Goal: Information Seeking & Learning: Learn about a topic

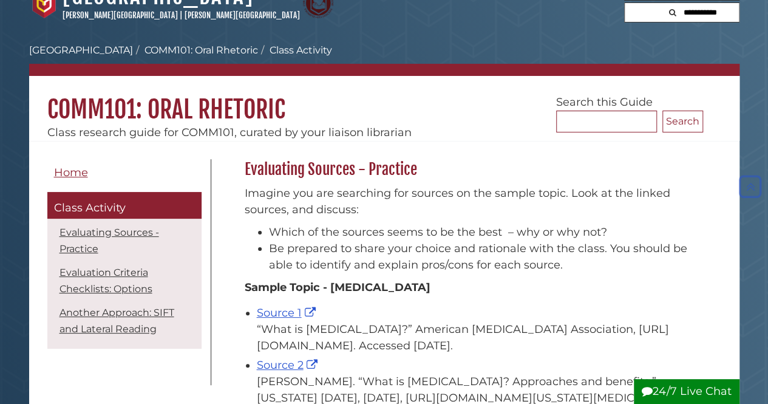
scroll to position [18, 0]
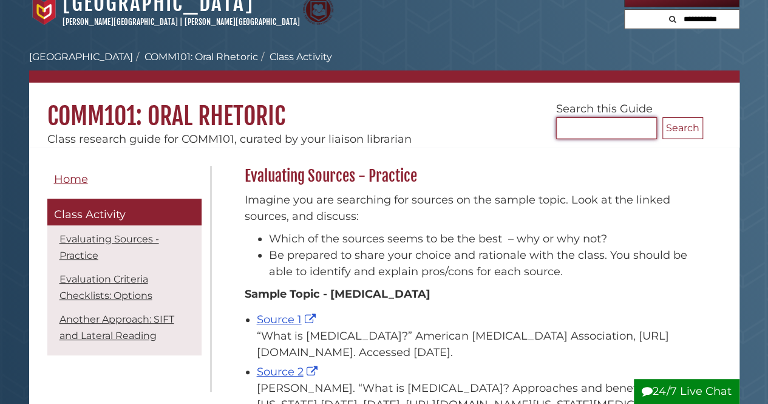
click at [559, 129] on input "Search..." at bounding box center [606, 128] width 101 height 22
type input "*****"
click at [663, 117] on button "Search" at bounding box center [683, 128] width 41 height 22
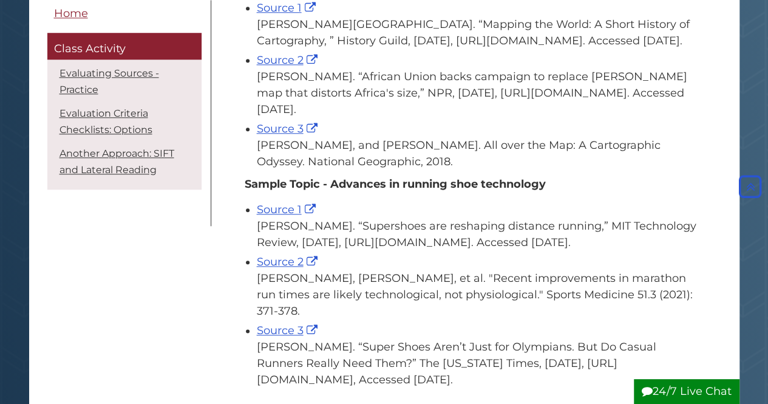
scroll to position [547, 0]
drag, startPoint x: 401, startPoint y: 177, endPoint x: 380, endPoint y: 177, distance: 21.3
click at [377, 171] on div "[PERSON_NAME], and [PERSON_NAME]. All over the Map: A Cartographic Odyssey. Nat…" at bounding box center [477, 154] width 440 height 33
click at [399, 171] on div "[PERSON_NAME], and [PERSON_NAME]. All over the Map: A Cartographic Odyssey. Nat…" at bounding box center [477, 154] width 440 height 33
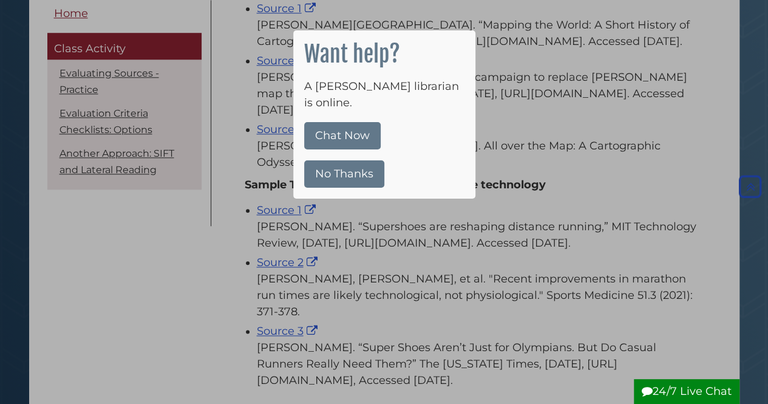
click at [364, 126] on button "Chat Now" at bounding box center [342, 135] width 77 height 27
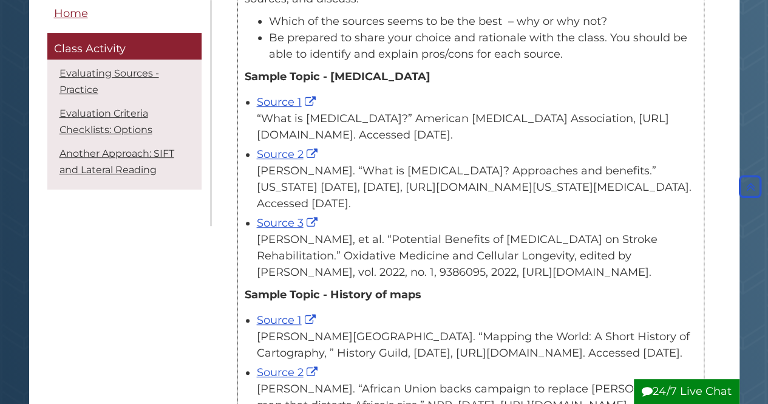
scroll to position [235, 0]
click at [298, 222] on link "Source 3" at bounding box center [289, 223] width 64 height 13
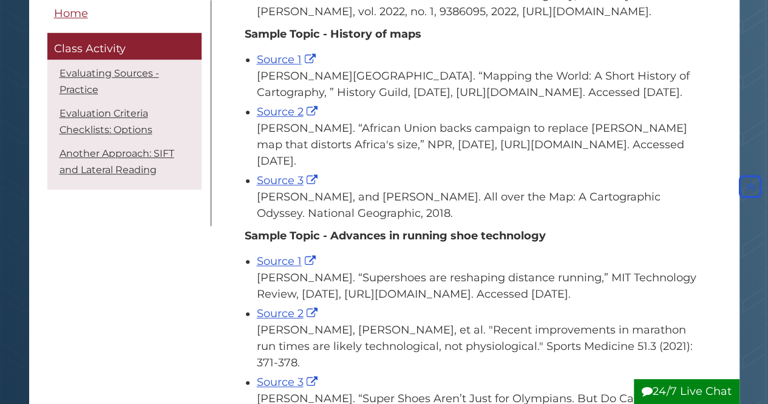
scroll to position [497, 0]
click at [298, 186] on link "Source 3" at bounding box center [289, 179] width 64 height 13
click at [290, 54] on link "Source 1" at bounding box center [288, 58] width 62 height 13
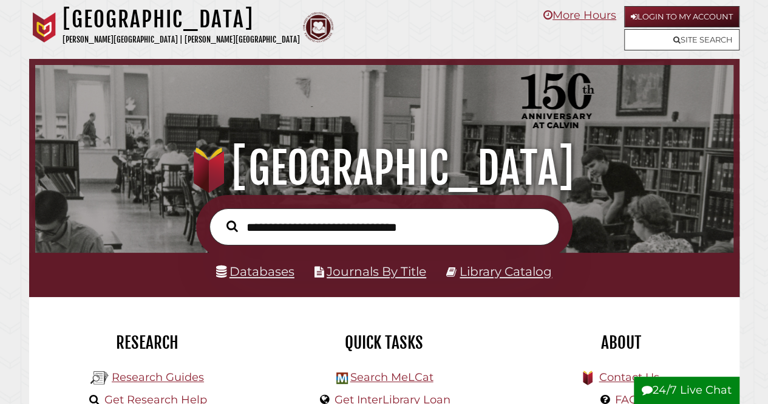
scroll to position [231, 692]
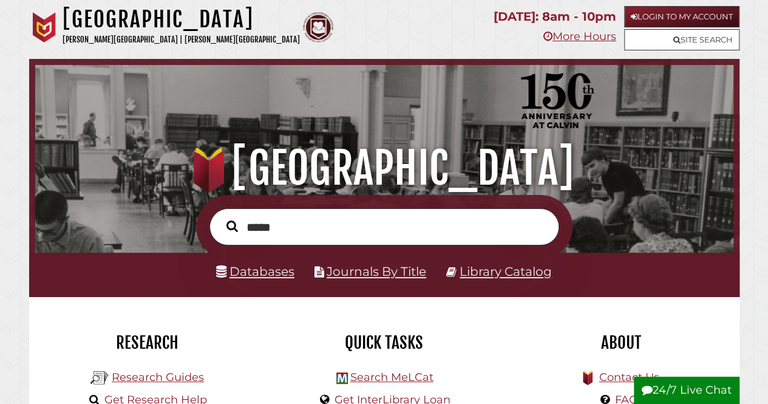
type input "*****"
click at [220, 217] on button "Search" at bounding box center [232, 226] width 24 height 18
